Goal: Task Accomplishment & Management: Manage account settings

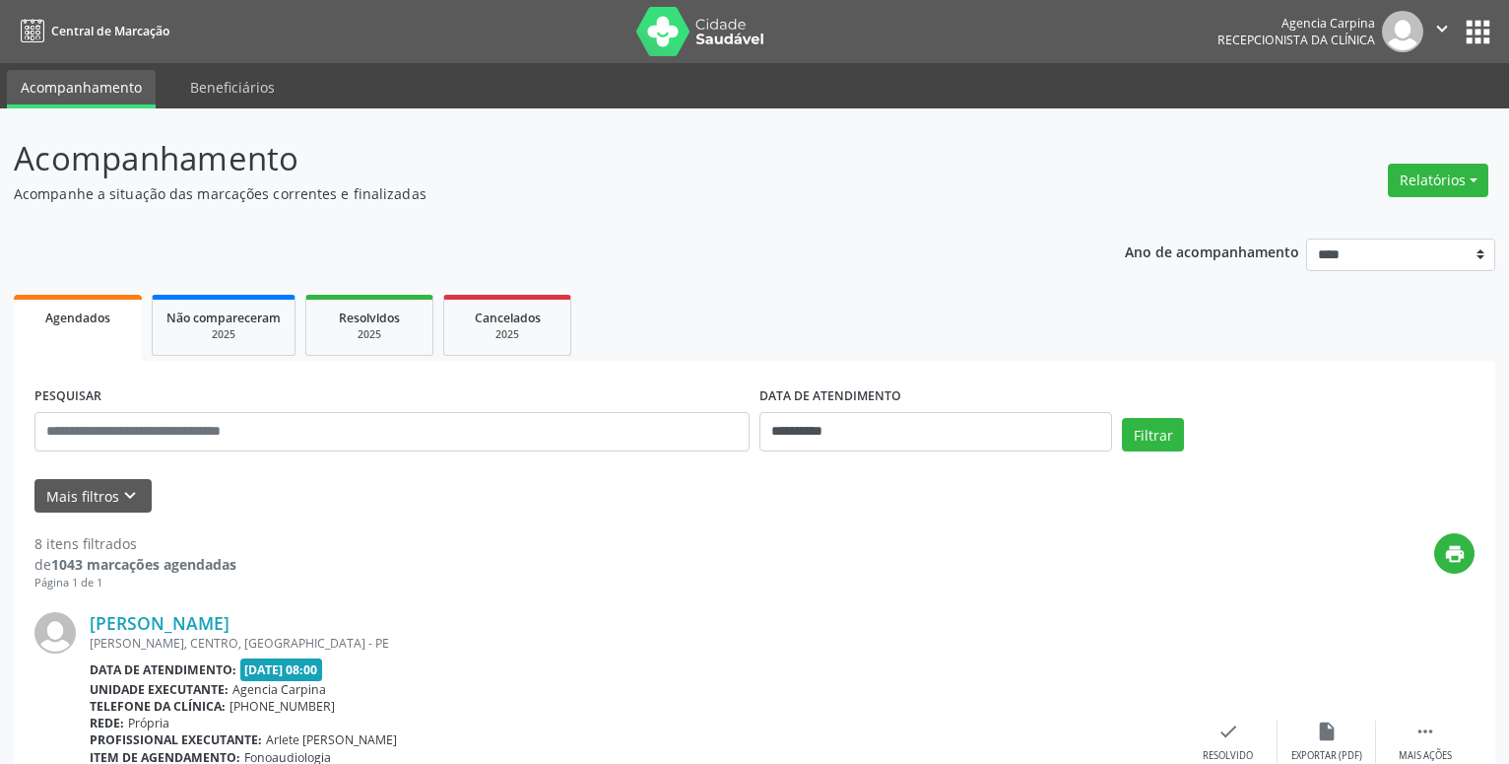
click at [88, 25] on span "Central de Marcação" at bounding box center [110, 31] width 118 height 17
click at [28, 32] on icon at bounding box center [33, 32] width 24 height 25
click at [1478, 35] on button "apps" at bounding box center [1478, 32] width 34 height 34
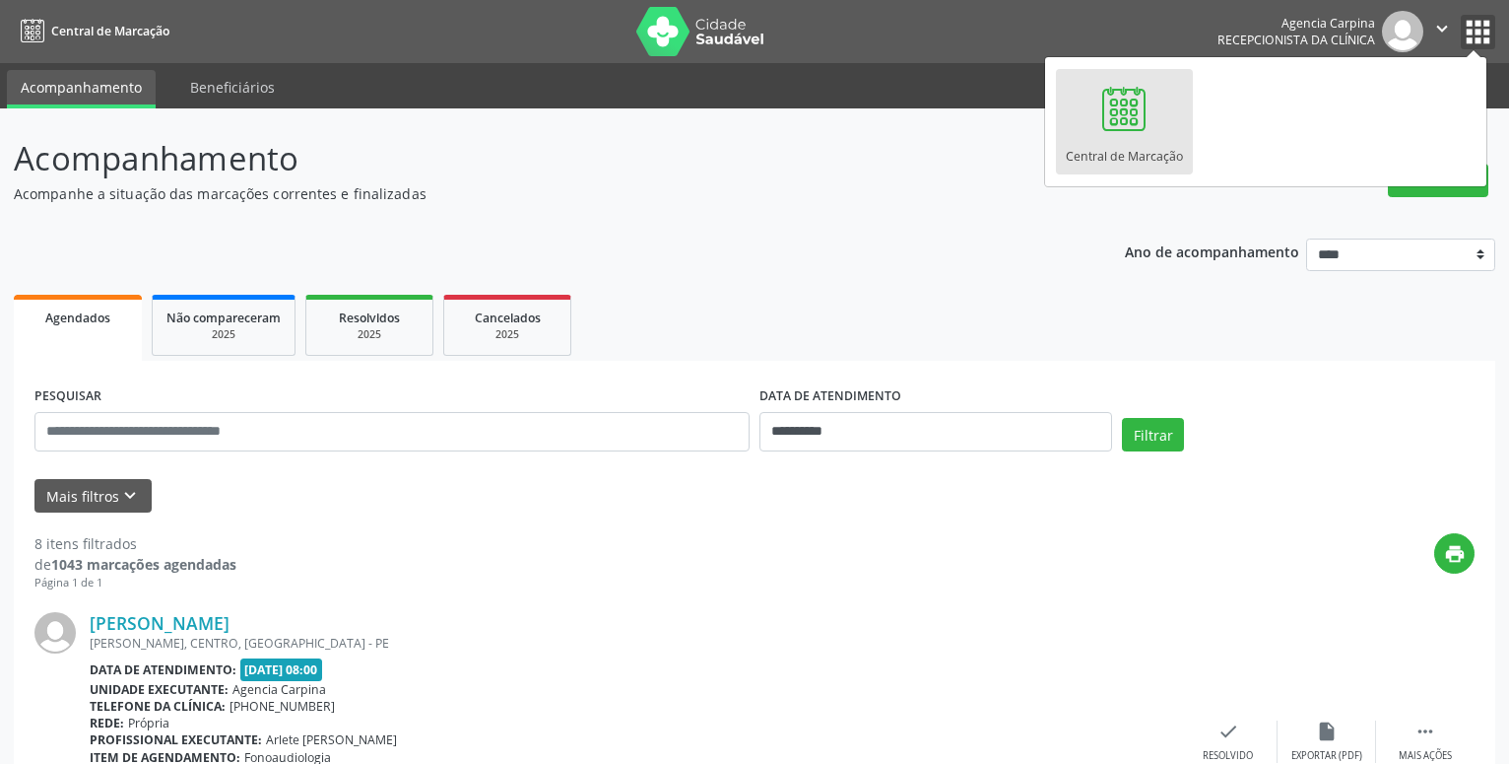
click at [1440, 30] on icon "" at bounding box center [1443, 29] width 22 height 22
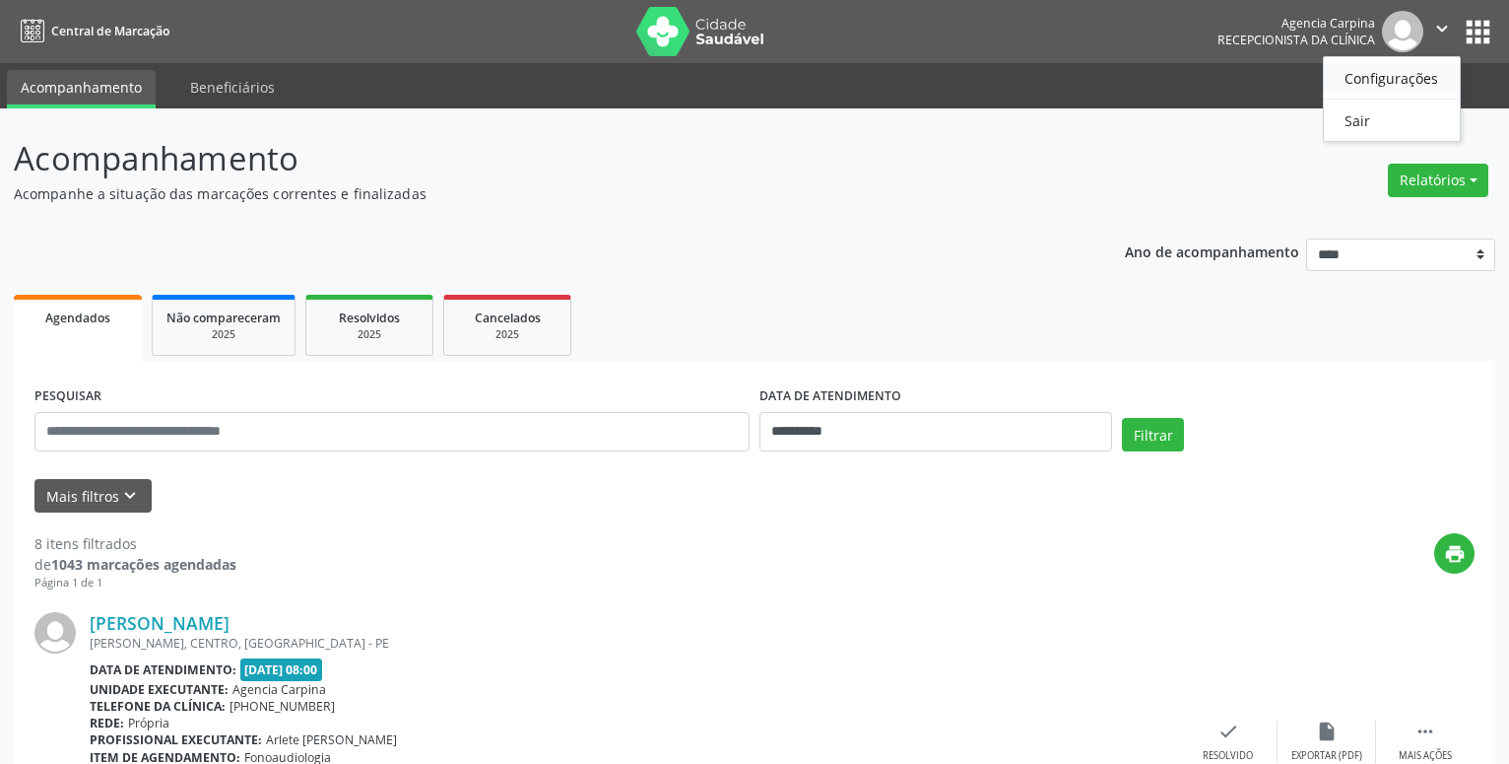
click at [1401, 86] on link "Configurações" at bounding box center [1392, 78] width 136 height 28
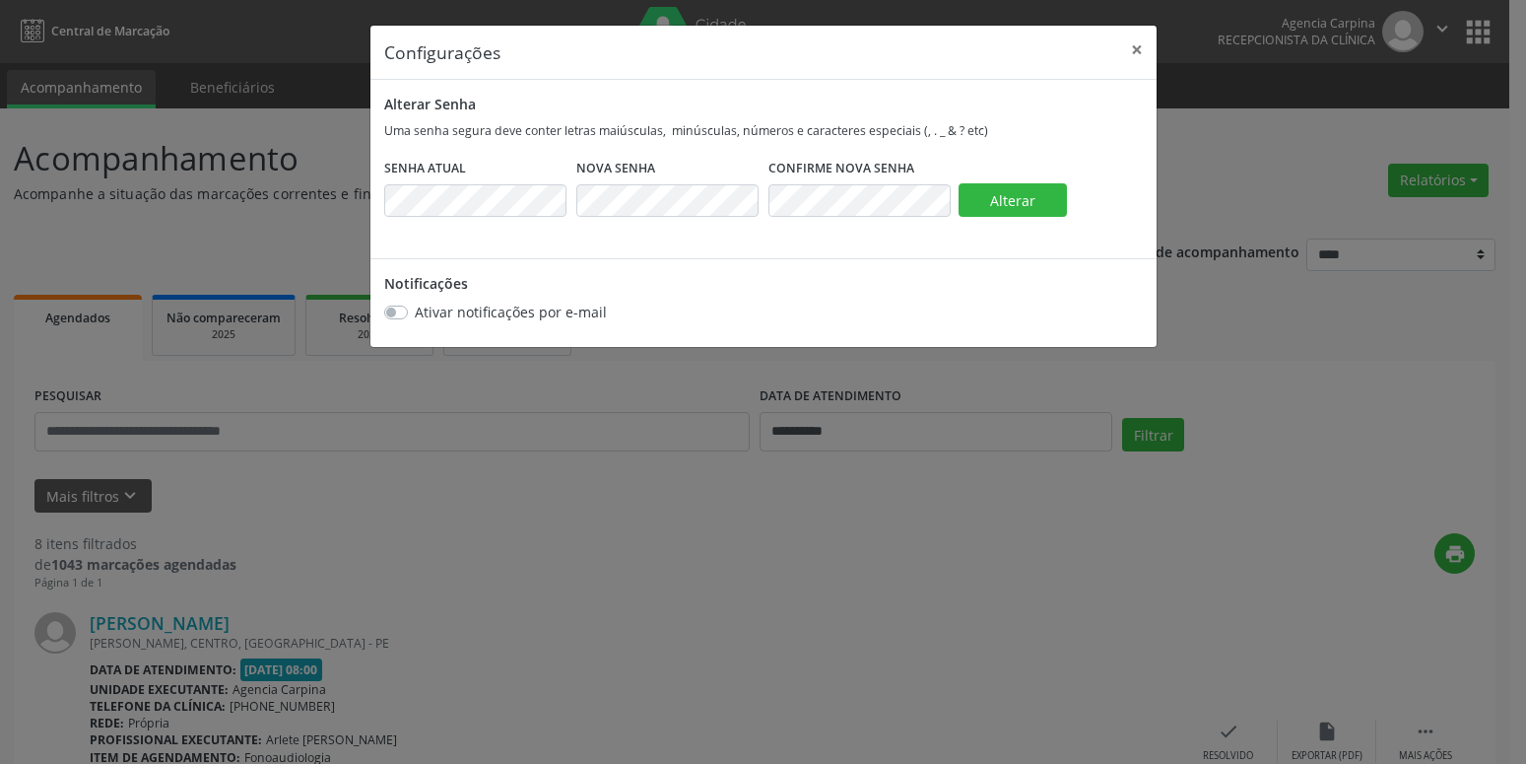
click at [1051, 520] on div "Configurações × Alterar Senha Uma senha segura deve conter letras maiúsculas, m…" at bounding box center [763, 382] width 1526 height 764
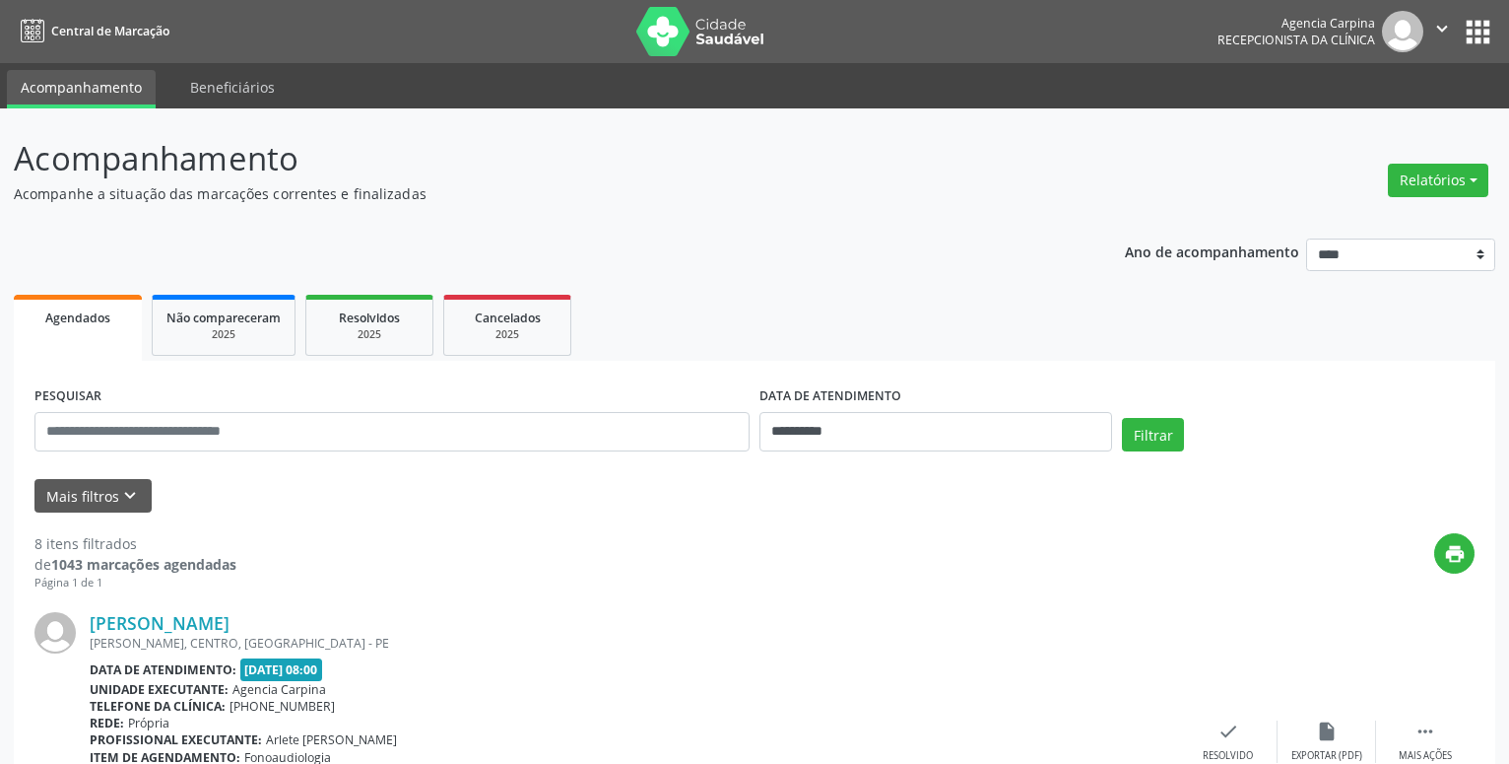
click at [1436, 30] on icon "" at bounding box center [1443, 29] width 22 height 22
click at [1233, 147] on header "Acompanhamento Acompanhe a situação das marcações correntes e finalizadas Relat…" at bounding box center [755, 169] width 1482 height 70
click at [1475, 32] on button "apps" at bounding box center [1478, 32] width 34 height 34
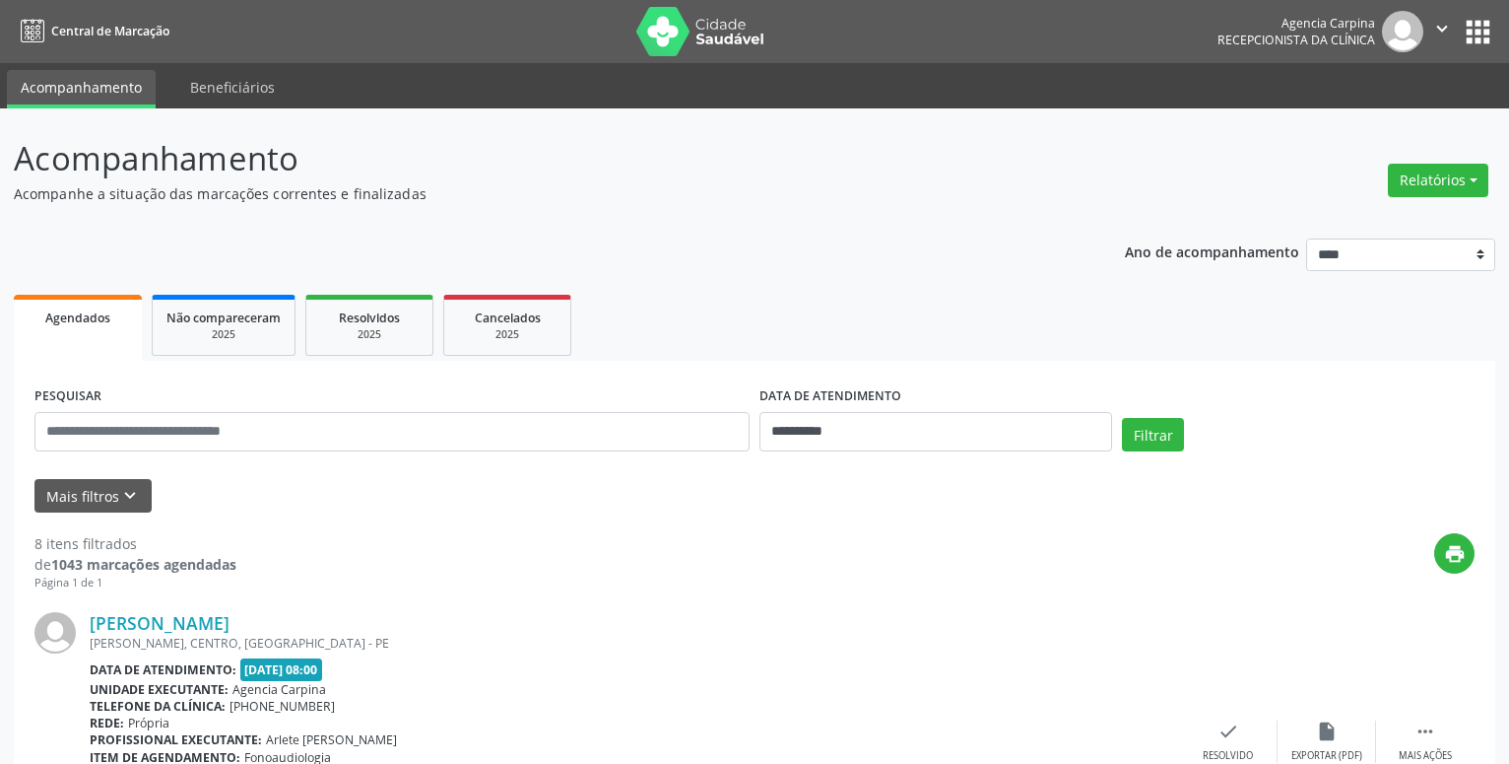
click at [1388, 39] on img at bounding box center [1402, 31] width 41 height 41
click at [1396, 37] on img at bounding box center [1402, 31] width 41 height 41
click at [1433, 27] on icon "" at bounding box center [1443, 29] width 22 height 22
click at [1362, 87] on link "Configurações" at bounding box center [1392, 78] width 136 height 28
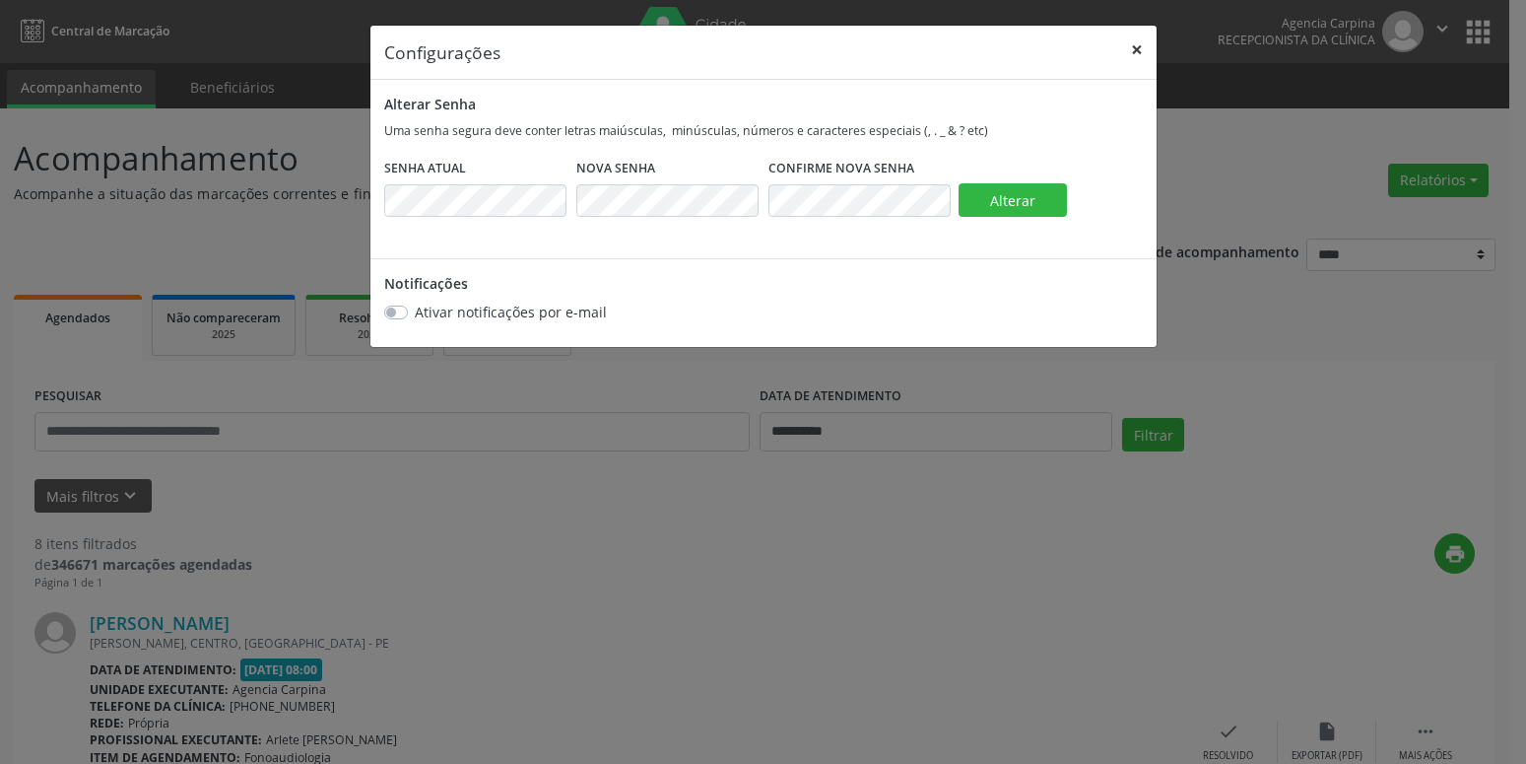
click at [1138, 49] on button "×" at bounding box center [1136, 50] width 39 height 48
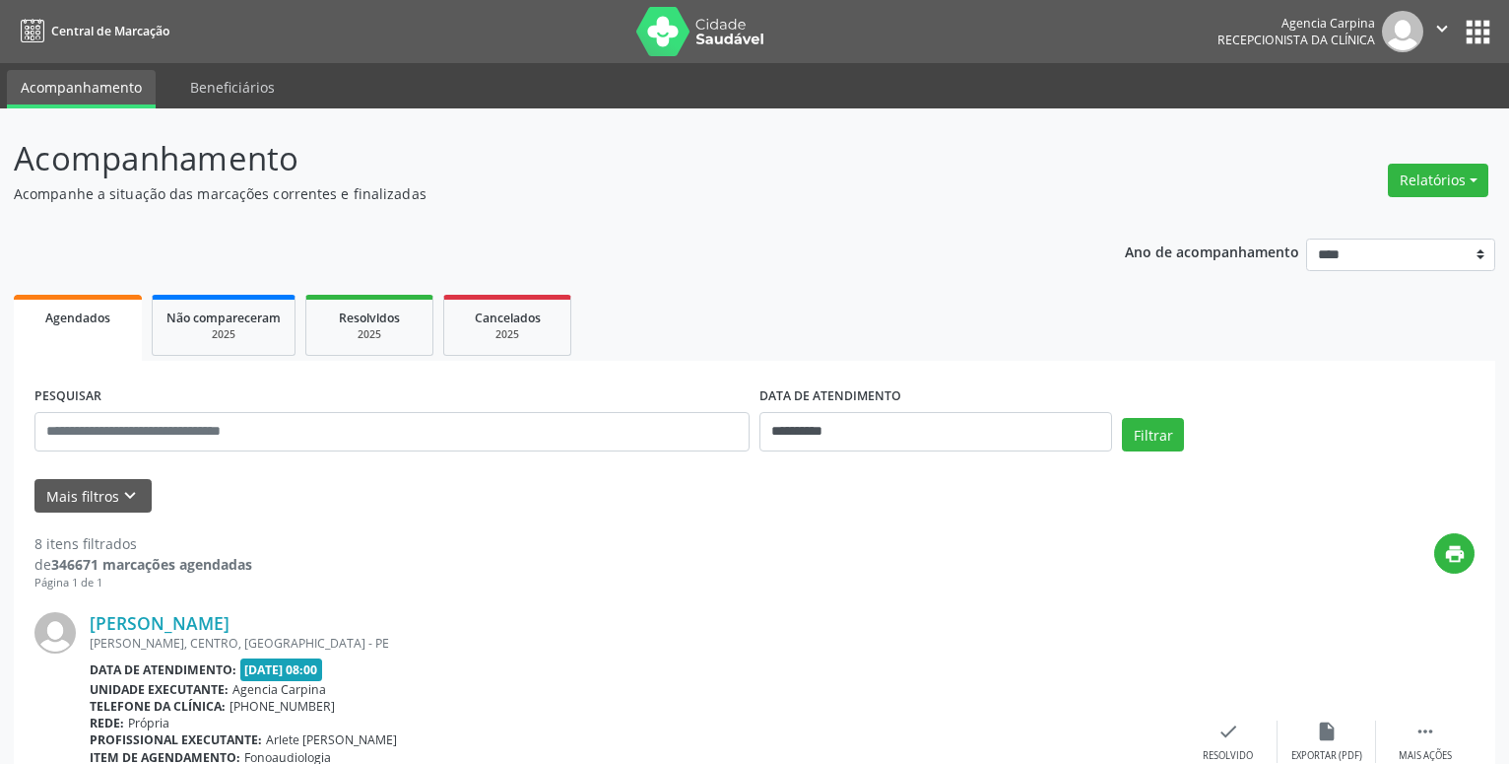
click at [1438, 31] on icon "" at bounding box center [1443, 29] width 22 height 22
click at [1225, 105] on ul "Acompanhamento Beneficiários" at bounding box center [754, 85] width 1509 height 45
click at [1471, 32] on button "apps" at bounding box center [1478, 32] width 34 height 34
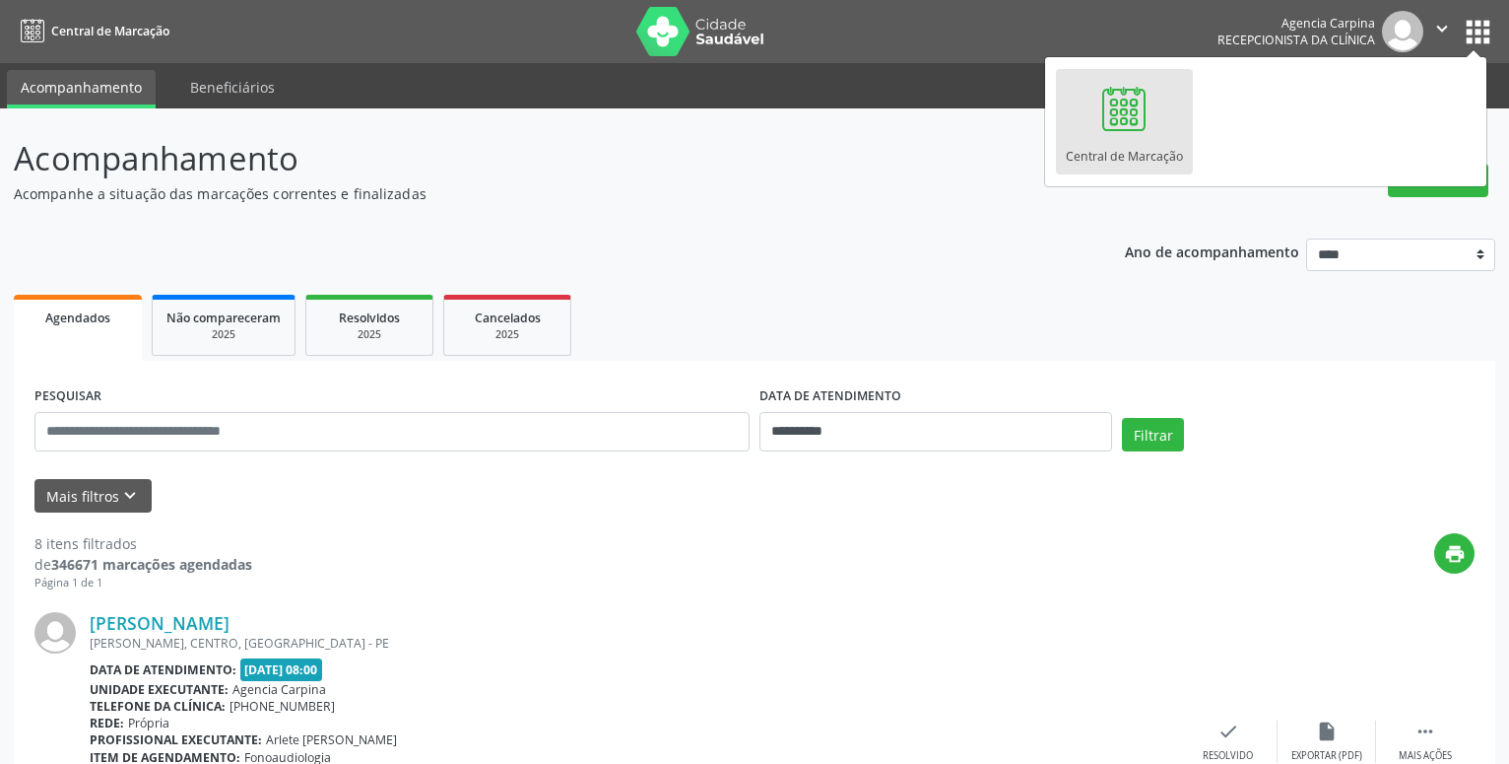
click at [1133, 258] on p "Ano de acompanhamento" at bounding box center [1212, 250] width 174 height 25
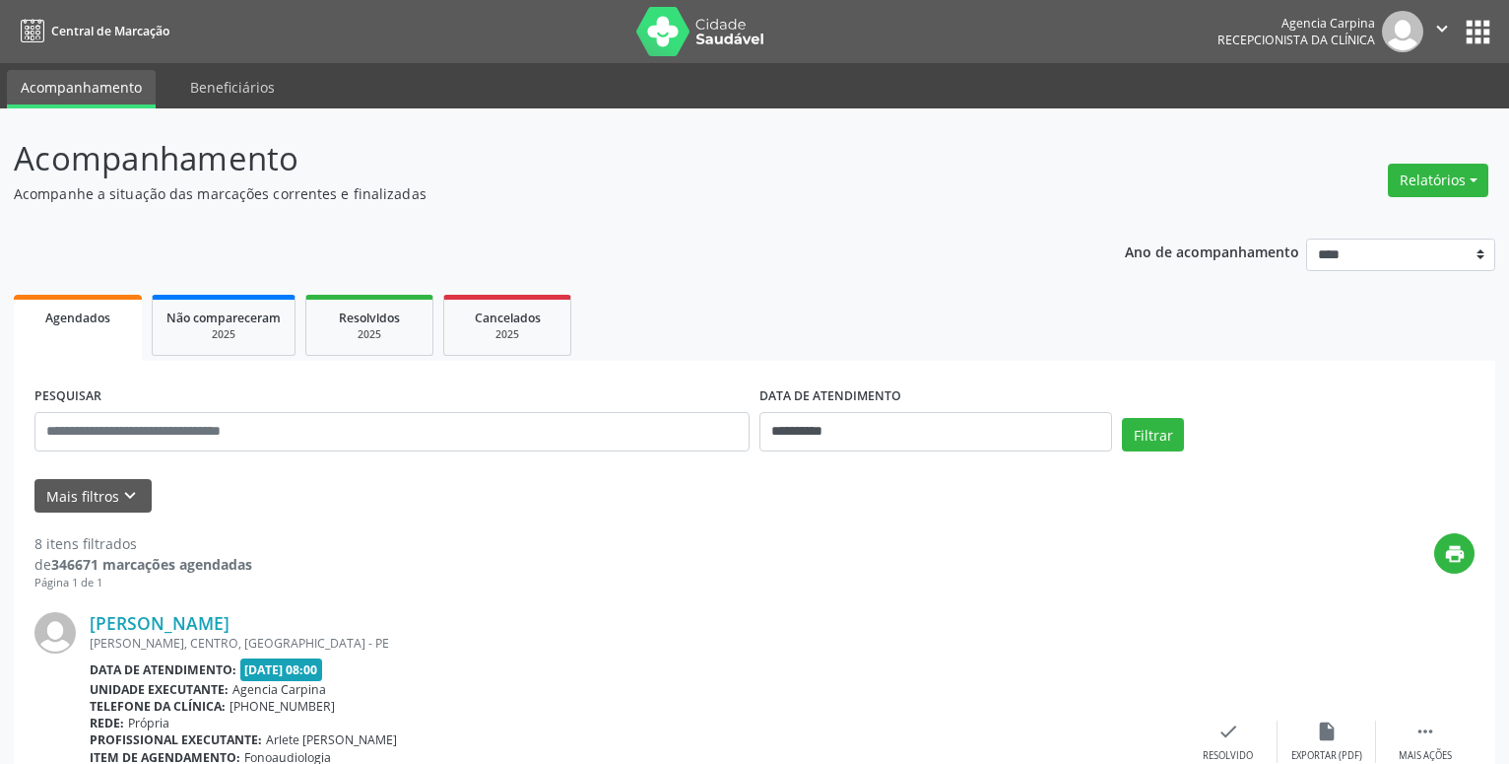
click at [1437, 33] on icon "" at bounding box center [1443, 29] width 22 height 22
click at [1377, 82] on link "Configurações" at bounding box center [1392, 78] width 136 height 28
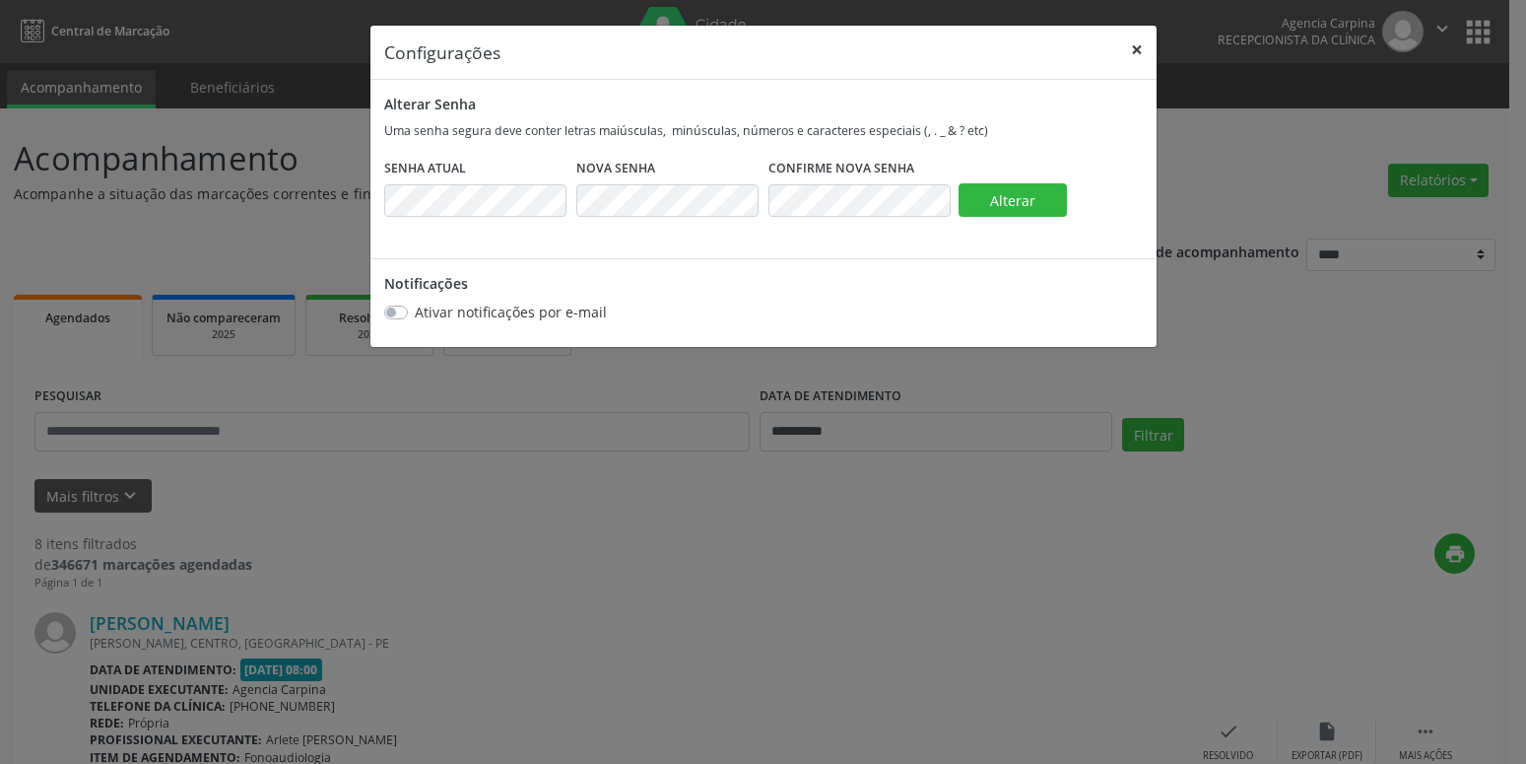
click at [1144, 55] on button "×" at bounding box center [1136, 50] width 39 height 48
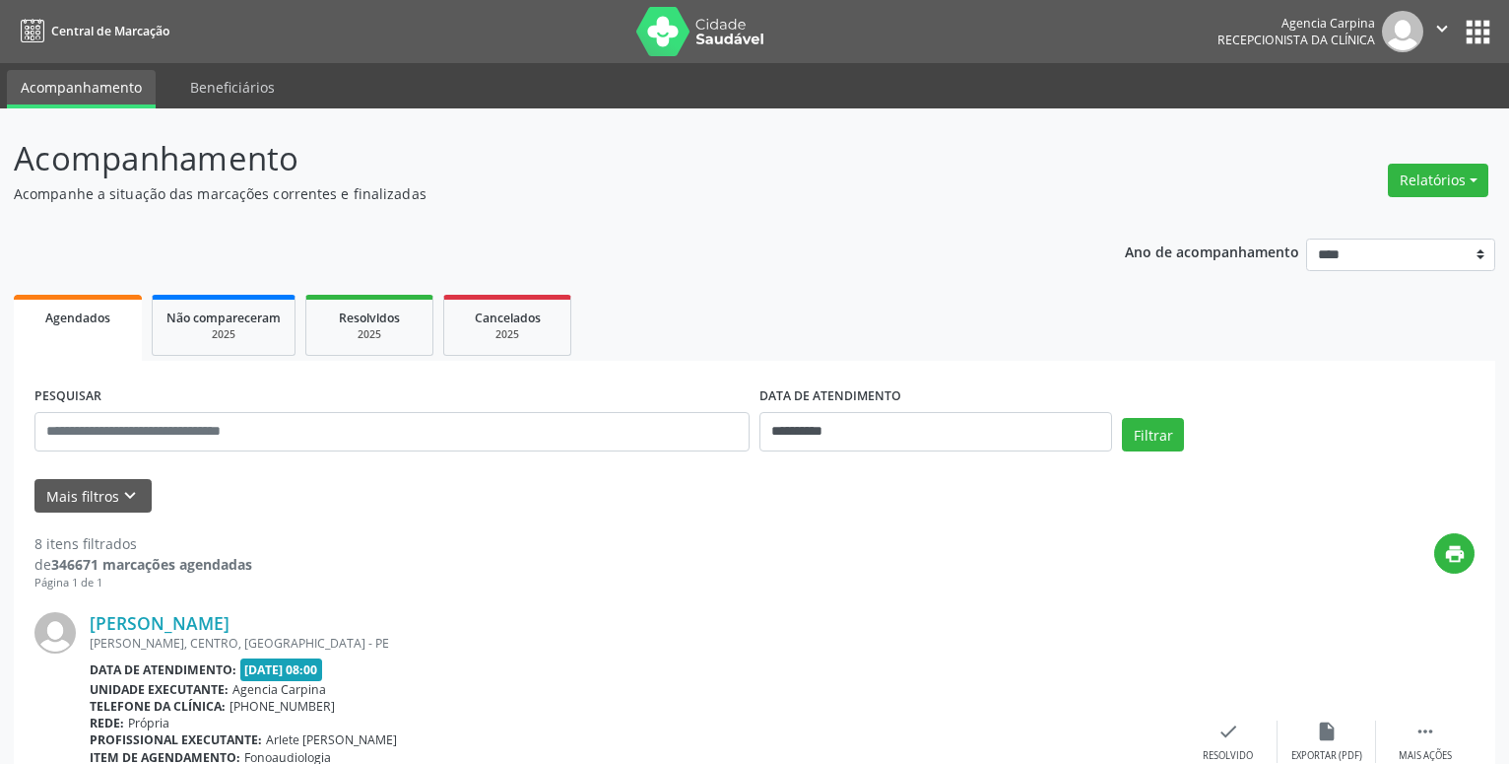
click at [1436, 33] on icon "" at bounding box center [1443, 29] width 22 height 22
click at [1411, 75] on link "Configurações" at bounding box center [1392, 78] width 136 height 28
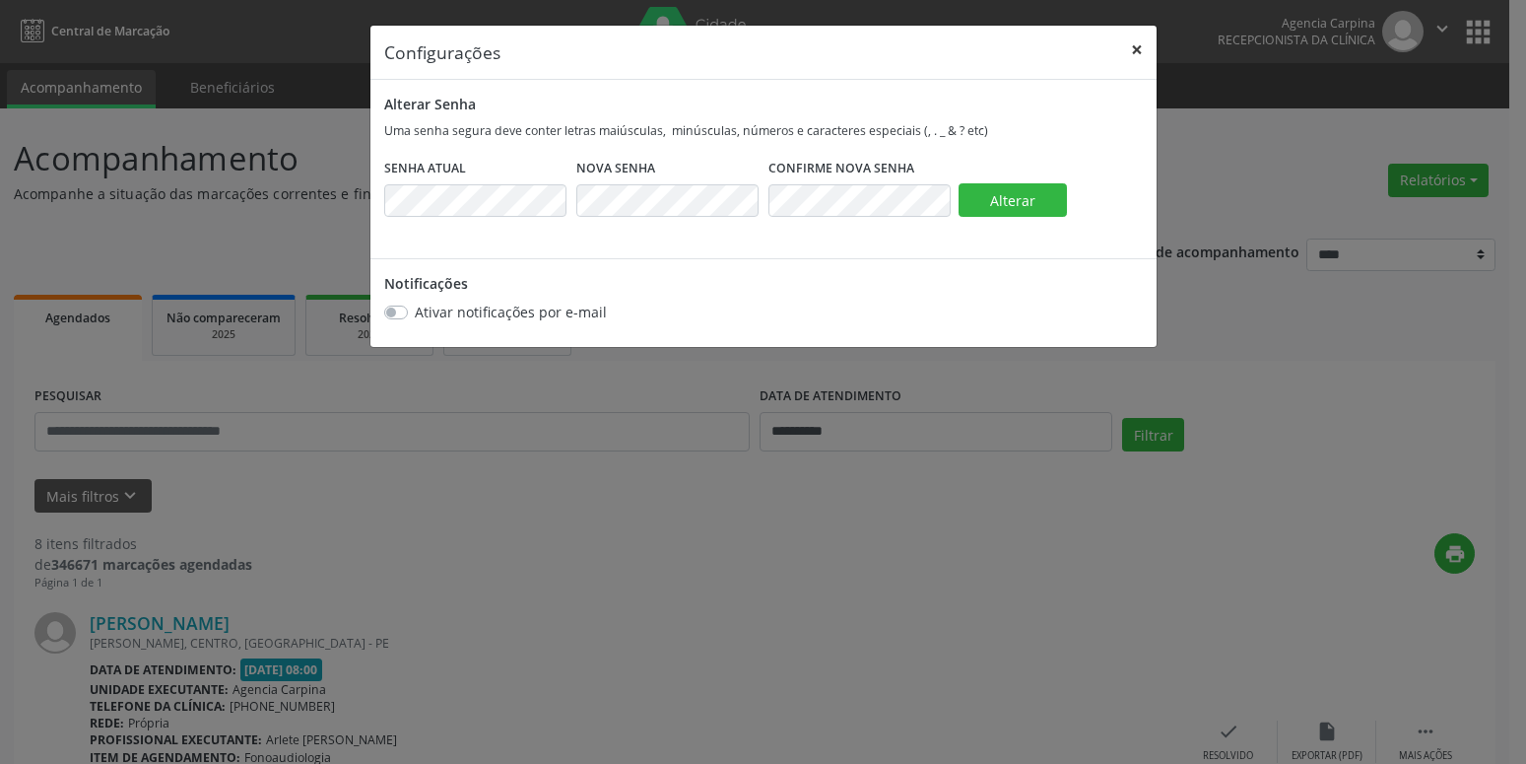
click at [1140, 52] on button "×" at bounding box center [1136, 50] width 39 height 48
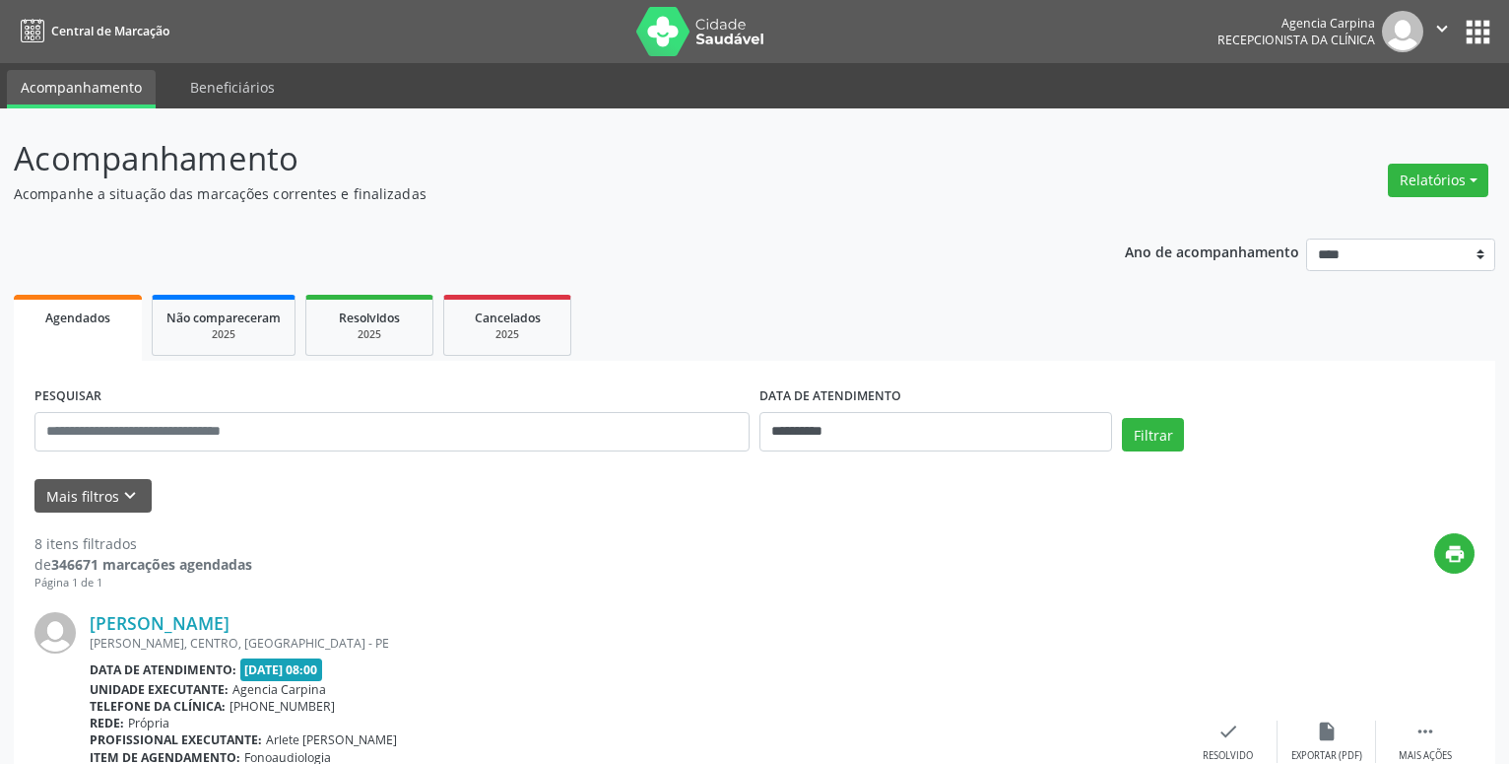
click at [1448, 30] on icon "" at bounding box center [1443, 29] width 22 height 22
click at [1365, 76] on link "Configurações" at bounding box center [1392, 78] width 136 height 28
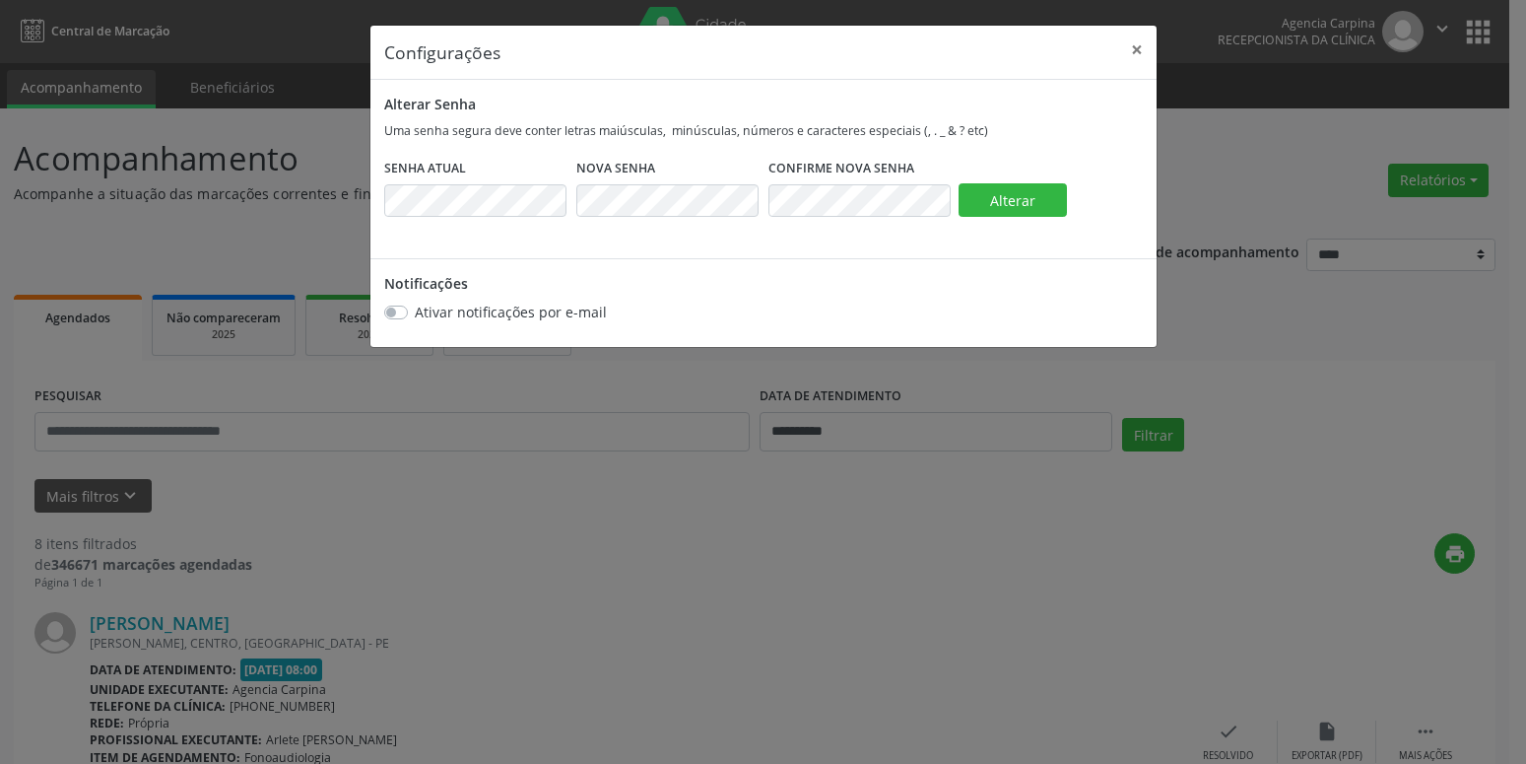
click at [448, 61] on h5 "Configurações" at bounding box center [442, 52] width 116 height 26
click at [1138, 48] on button "×" at bounding box center [1136, 50] width 39 height 48
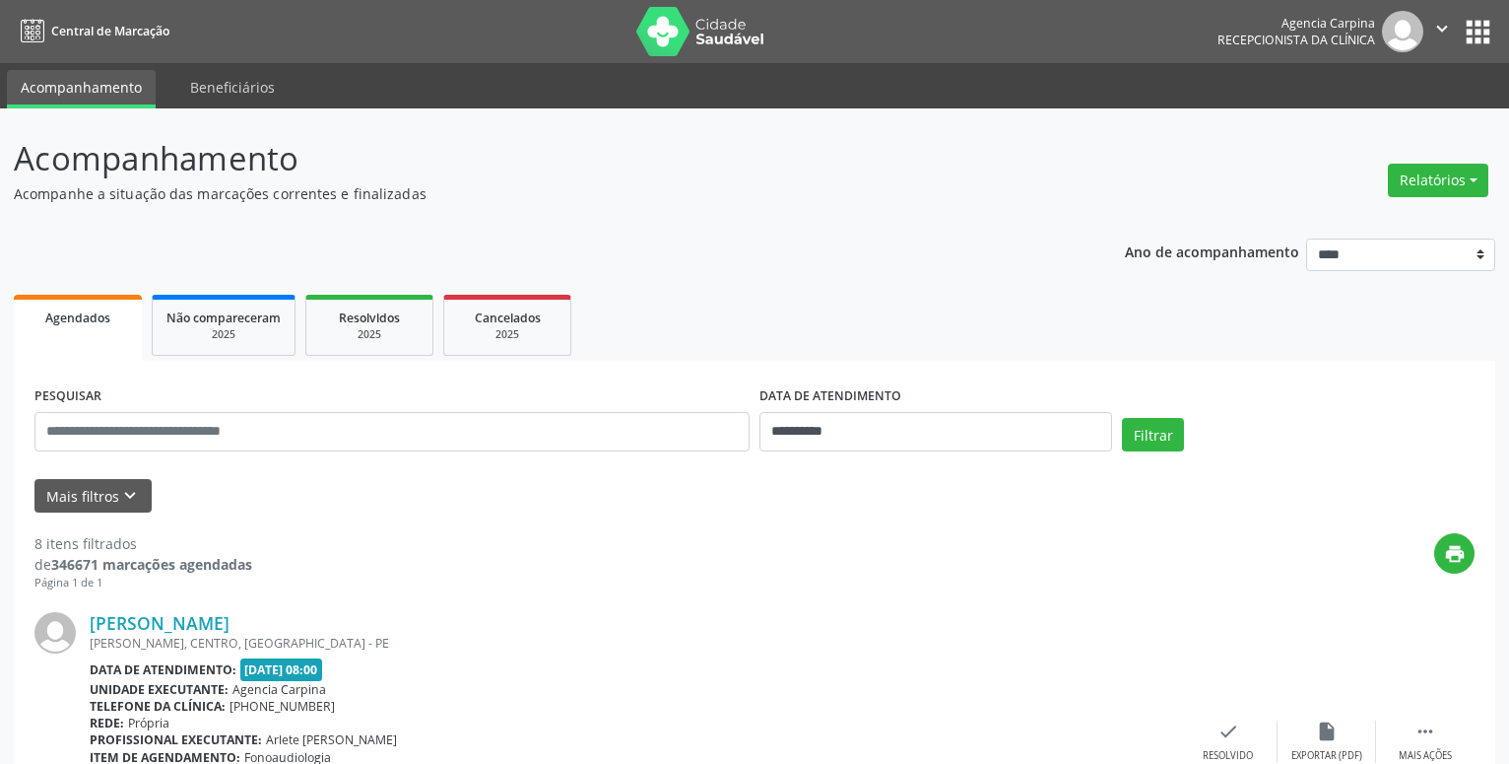
click at [1442, 26] on icon "" at bounding box center [1443, 29] width 22 height 22
click at [1472, 28] on button "apps" at bounding box center [1478, 32] width 34 height 34
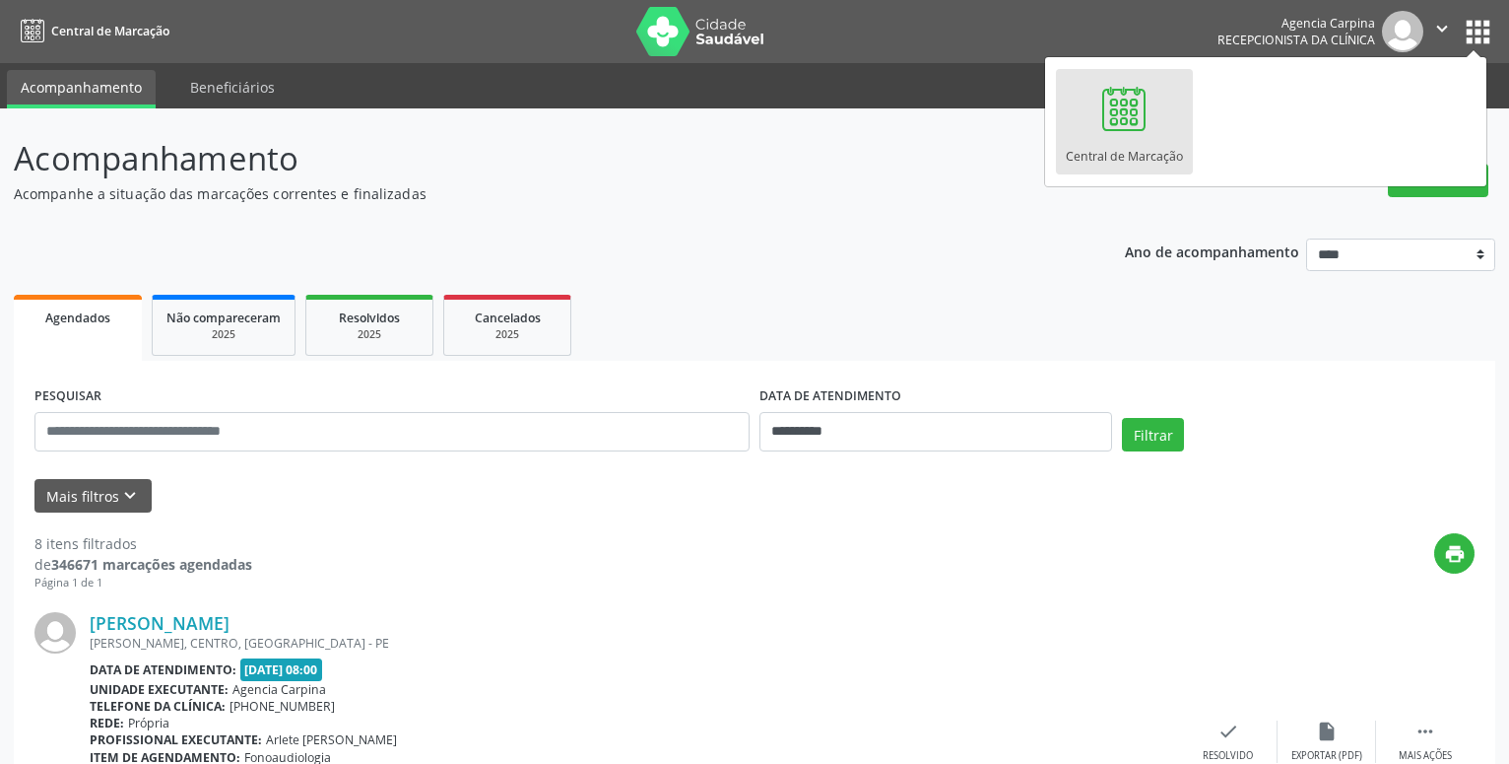
click at [1024, 25] on nav "Central de Marcação Agencia Carpina Recepcionista da clínica  Configurações Sa…" at bounding box center [754, 31] width 1509 height 63
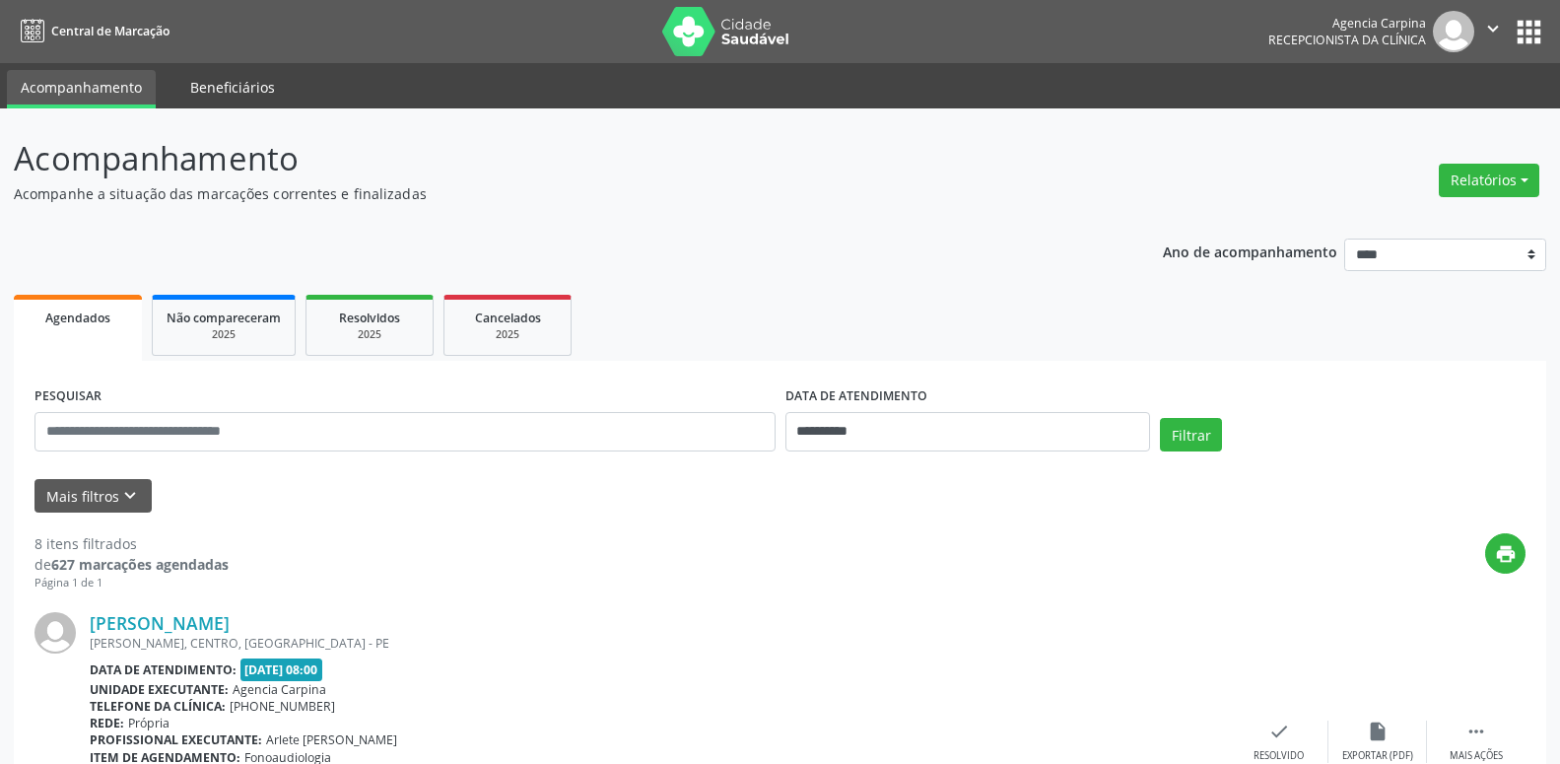
click at [227, 82] on link "Beneficiários" at bounding box center [232, 87] width 112 height 34
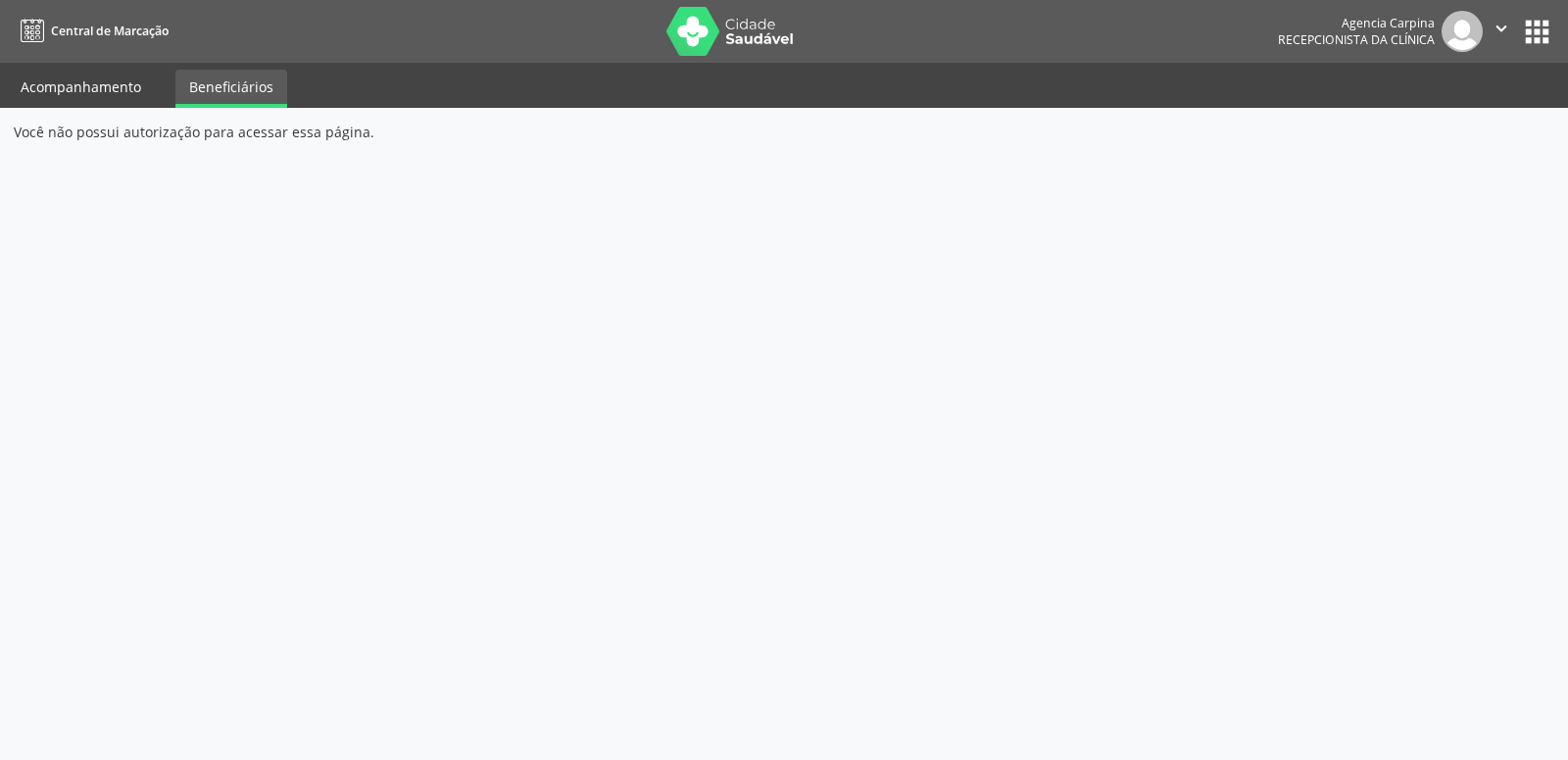
click at [75, 77] on link "Acompanhamento" at bounding box center [81, 87] width 148 height 34
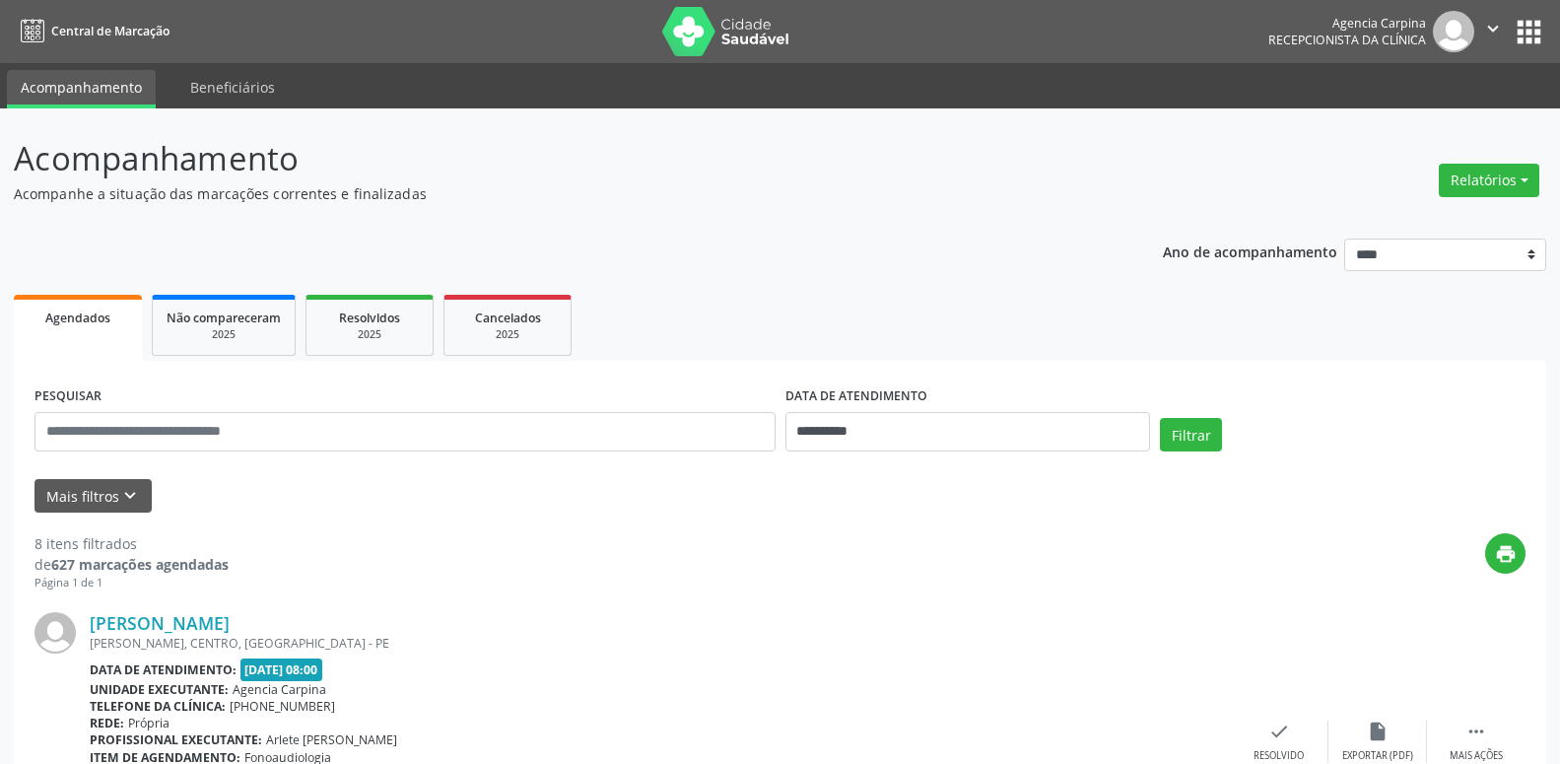
click at [725, 29] on img at bounding box center [726, 31] width 128 height 49
click at [1442, 30] on img at bounding box center [1453, 31] width 41 height 41
click at [1490, 30] on icon "" at bounding box center [1493, 29] width 22 height 22
click at [1516, 25] on button "apps" at bounding box center [1528, 32] width 34 height 34
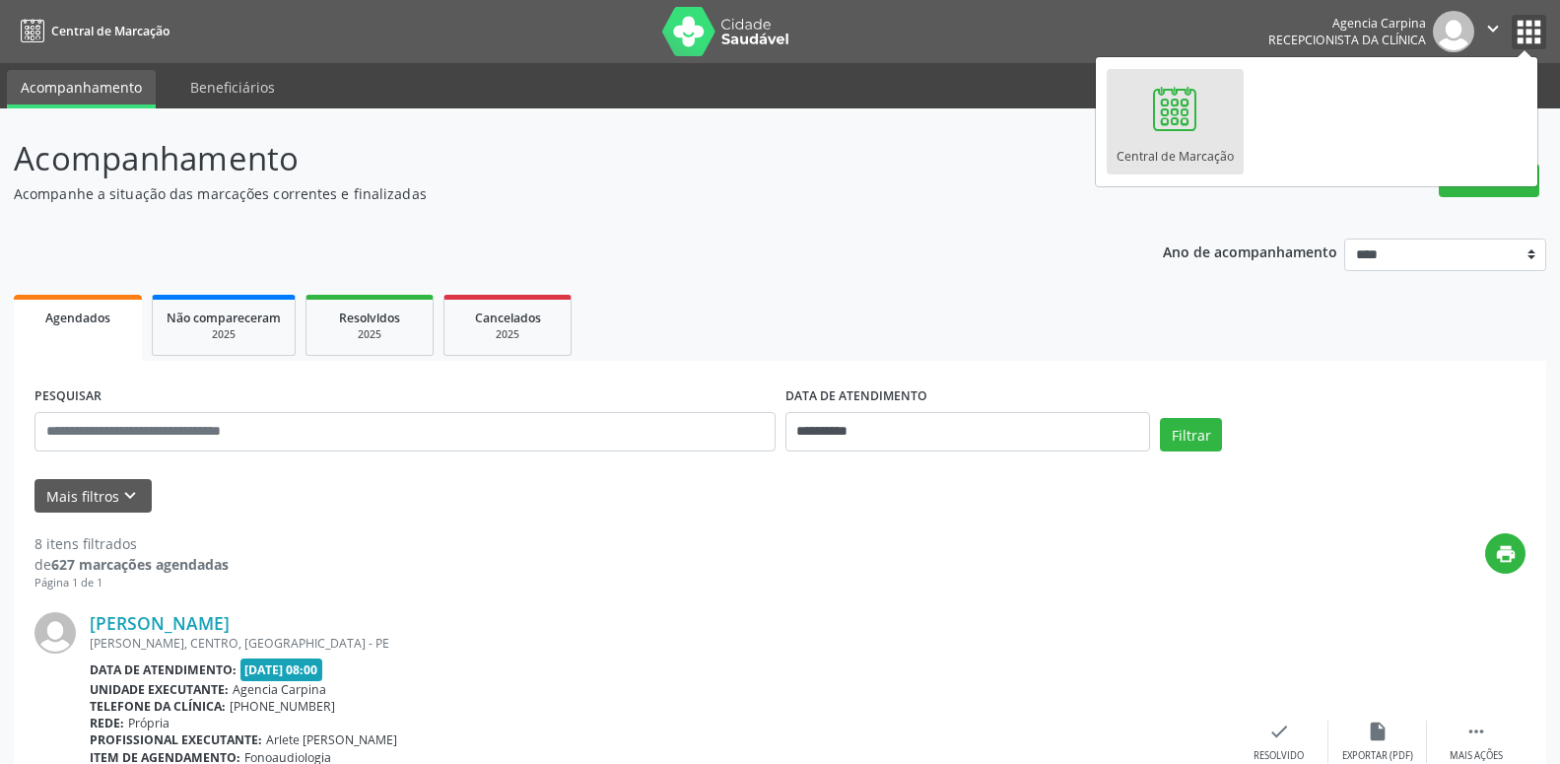
click at [1489, 27] on icon "" at bounding box center [1493, 29] width 22 height 22
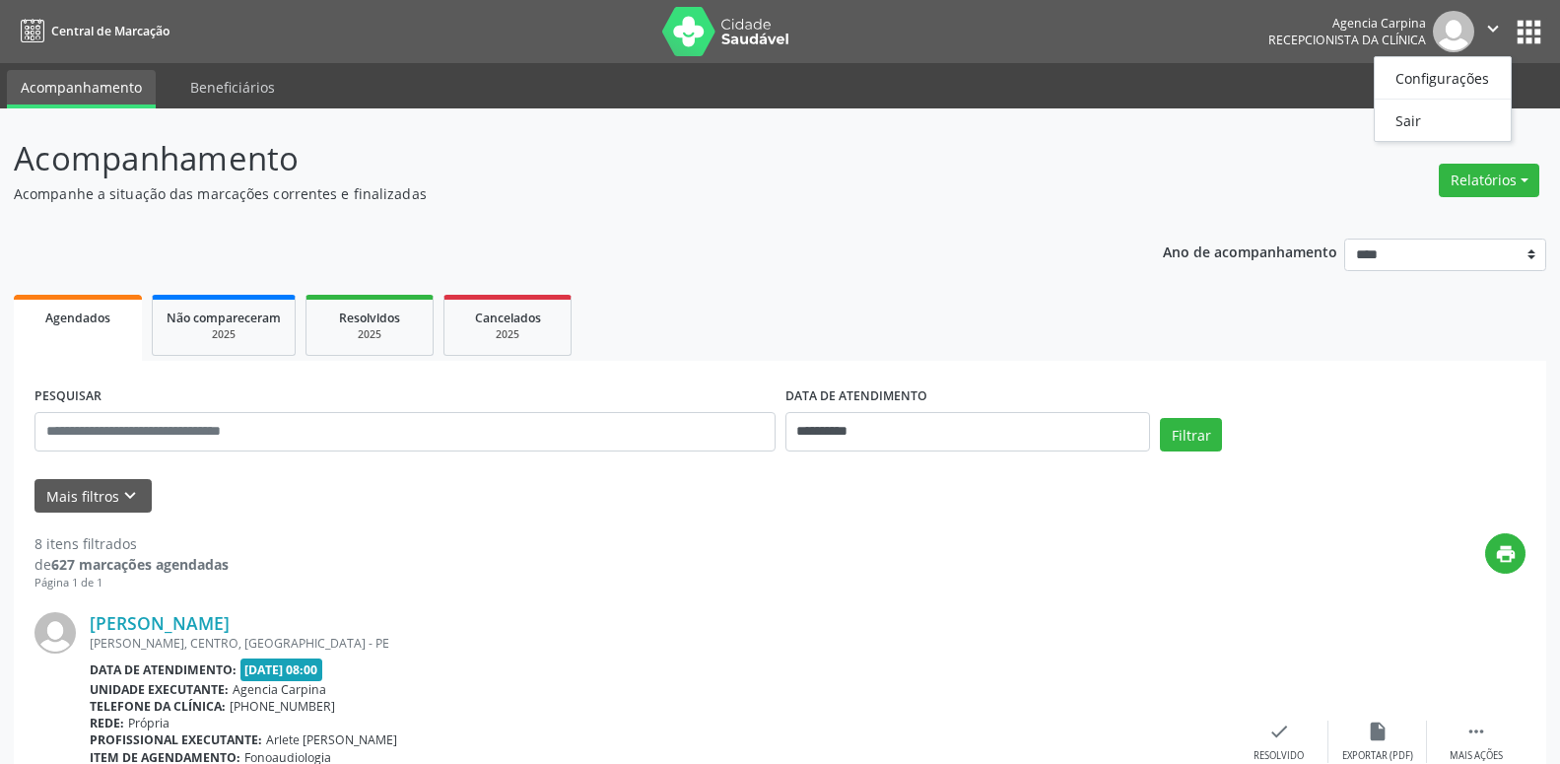
click at [1021, 173] on p "Acompanhamento" at bounding box center [550, 158] width 1073 height 49
click at [1527, 185] on button "Relatórios" at bounding box center [1488, 180] width 100 height 33
click at [1521, 25] on button "apps" at bounding box center [1528, 32] width 34 height 34
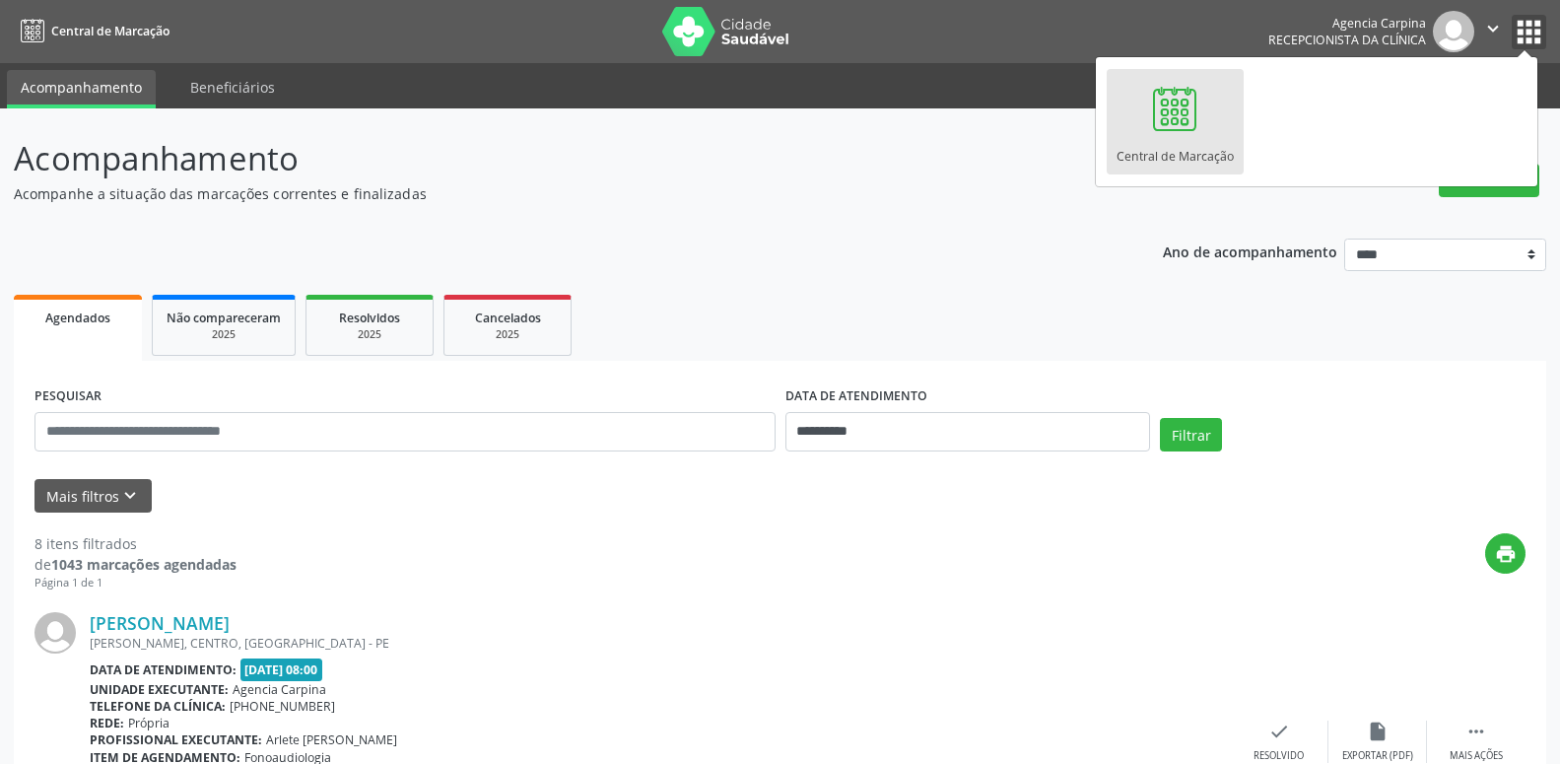
click at [1496, 28] on icon "" at bounding box center [1493, 29] width 22 height 22
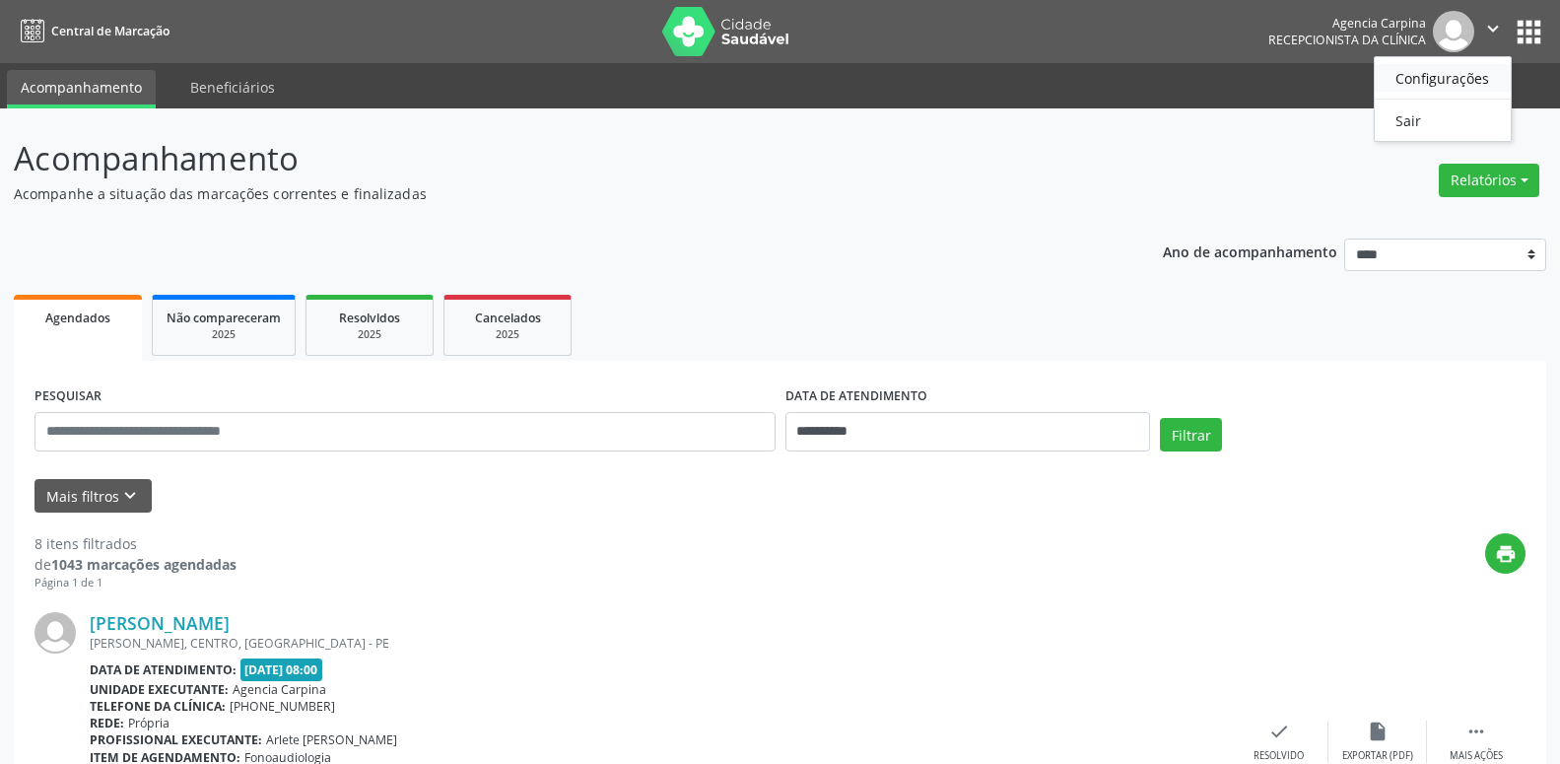
click at [1420, 81] on link "Configurações" at bounding box center [1442, 78] width 136 height 28
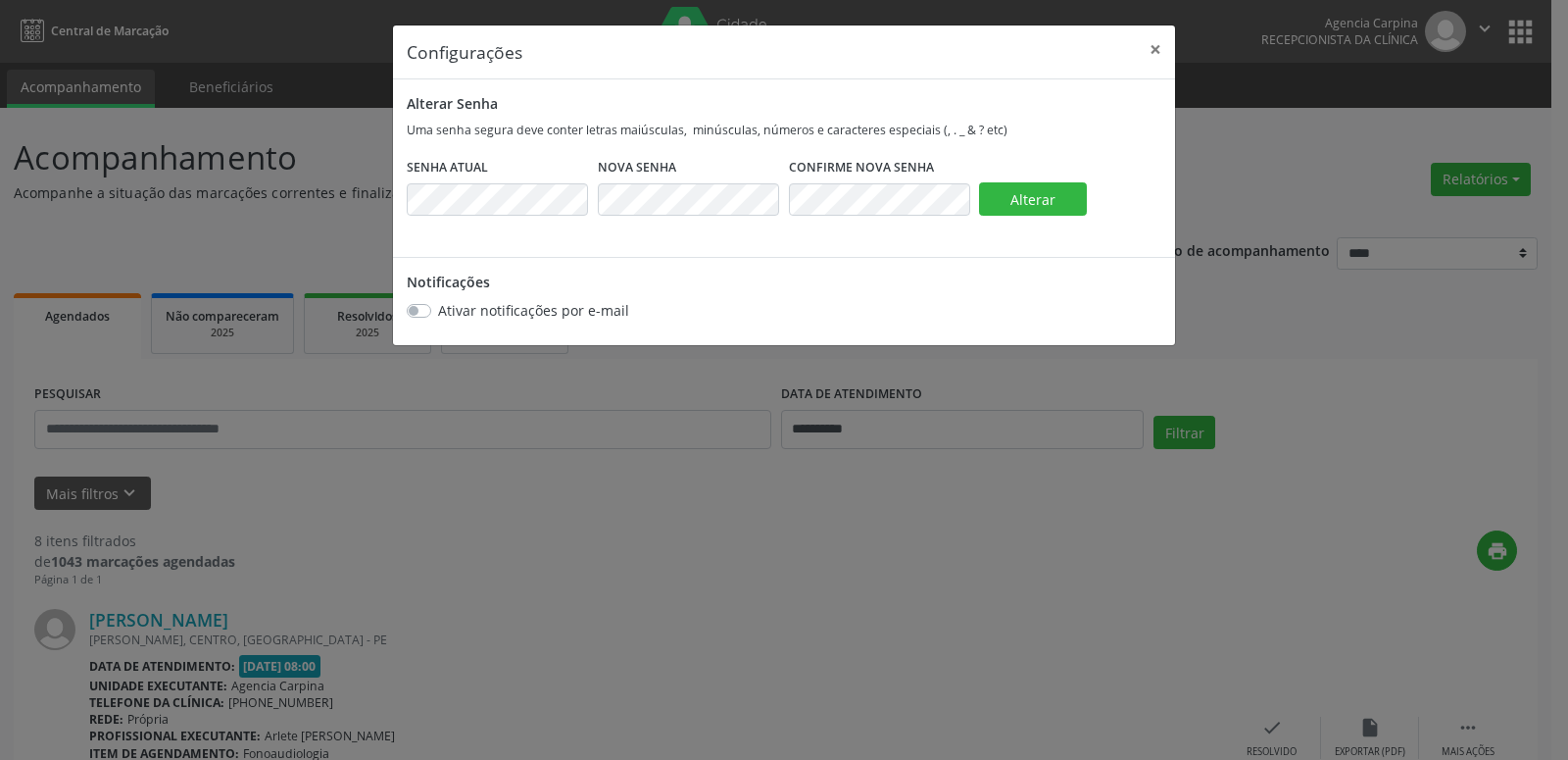
click at [762, 300] on div "Ativar notificações por e-mail" at bounding box center [784, 309] width 755 height 21
click at [1156, 49] on button "×" at bounding box center [1155, 50] width 39 height 48
